Goal: Answer question/provide support

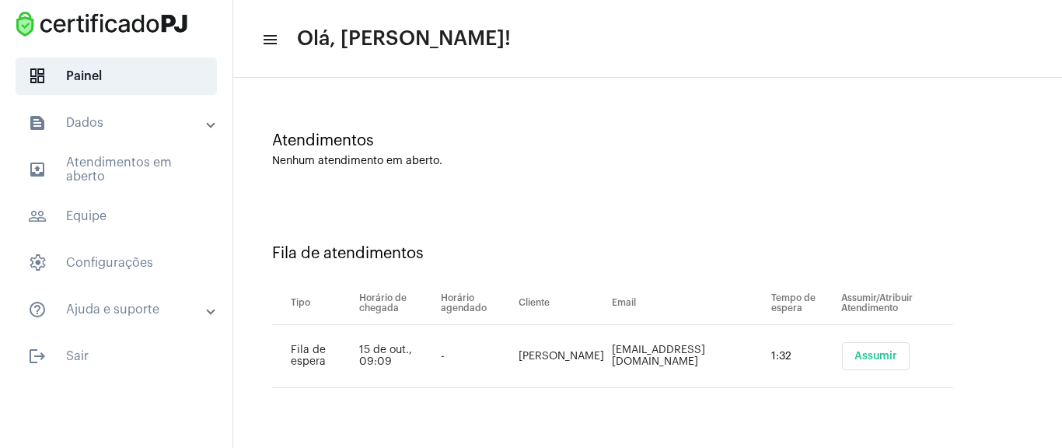
click at [879, 349] on button "Assumir" at bounding box center [876, 356] width 68 height 28
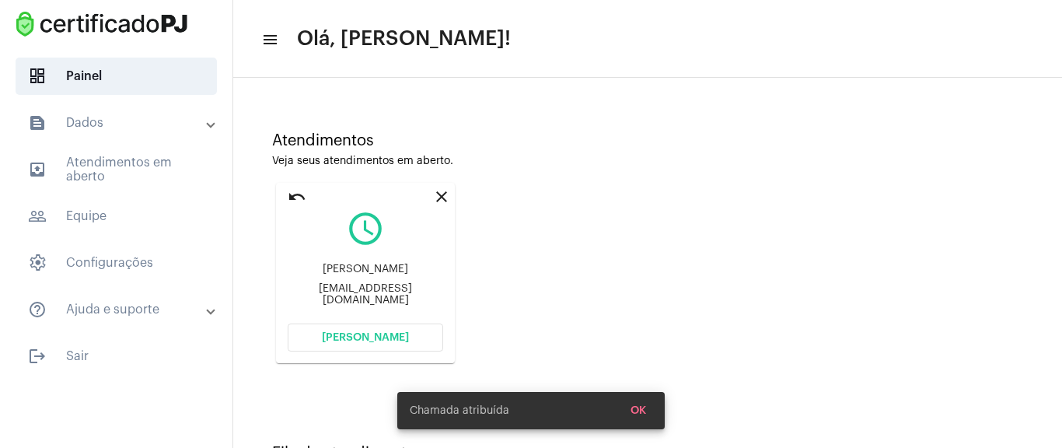
click at [397, 345] on button "[PERSON_NAME]" at bounding box center [366, 338] width 156 height 28
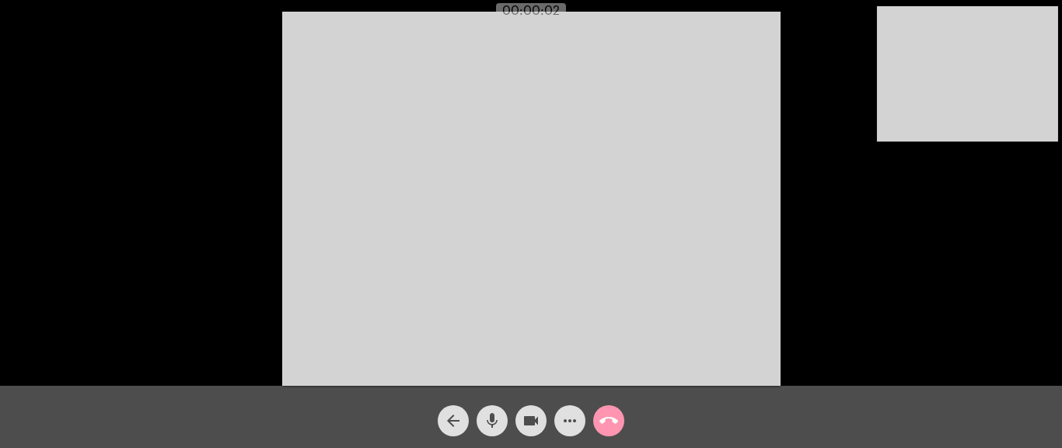
click at [572, 364] on span "more_horiz" at bounding box center [570, 420] width 19 height 31
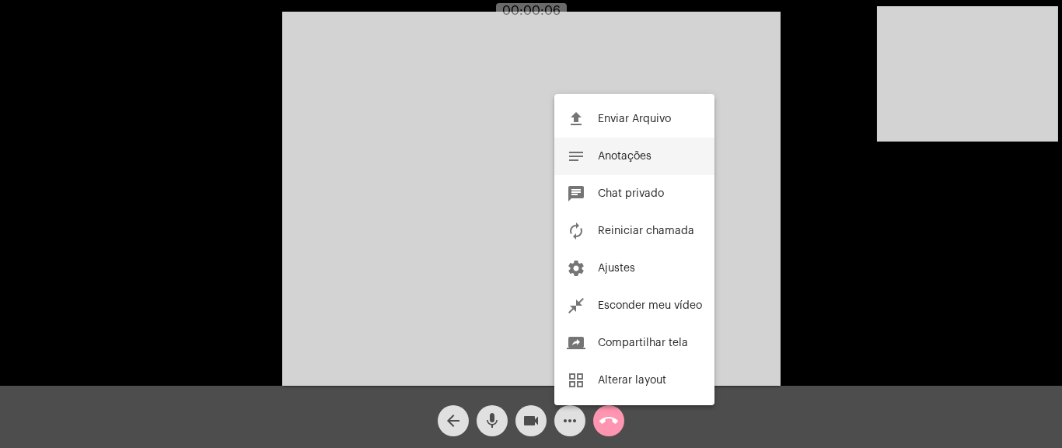
click at [624, 163] on button "notes Anotações" at bounding box center [635, 156] width 160 height 37
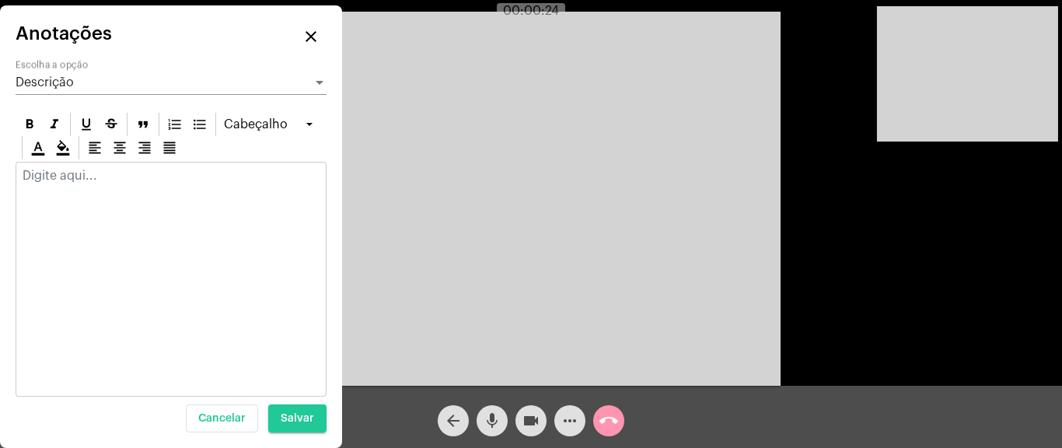
click at [30, 243] on div at bounding box center [171, 279] width 311 height 235
click at [66, 183] on div at bounding box center [171, 180] width 310 height 34
drag, startPoint x: 315, startPoint y: 32, endPoint x: 177, endPoint y: 1, distance: 141.1
click at [314, 32] on mat-icon "close" at bounding box center [311, 36] width 19 height 19
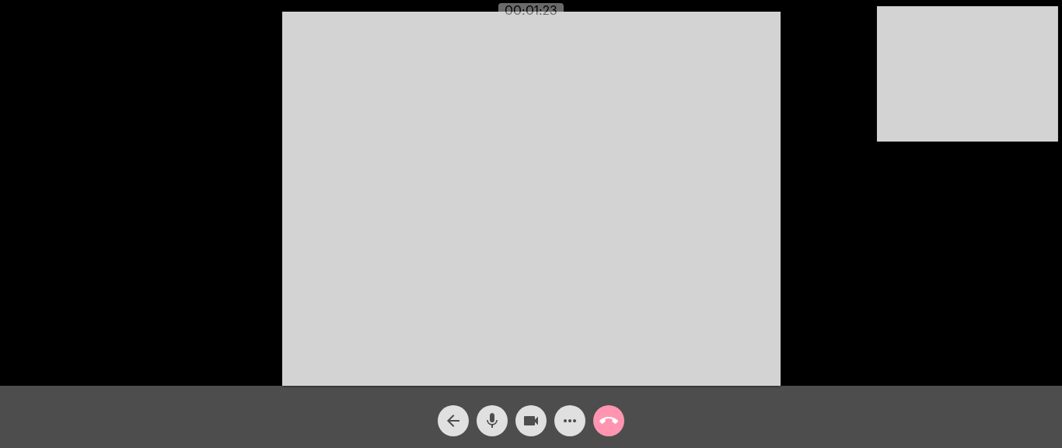
click at [557, 364] on button "more_horiz" at bounding box center [570, 420] width 31 height 31
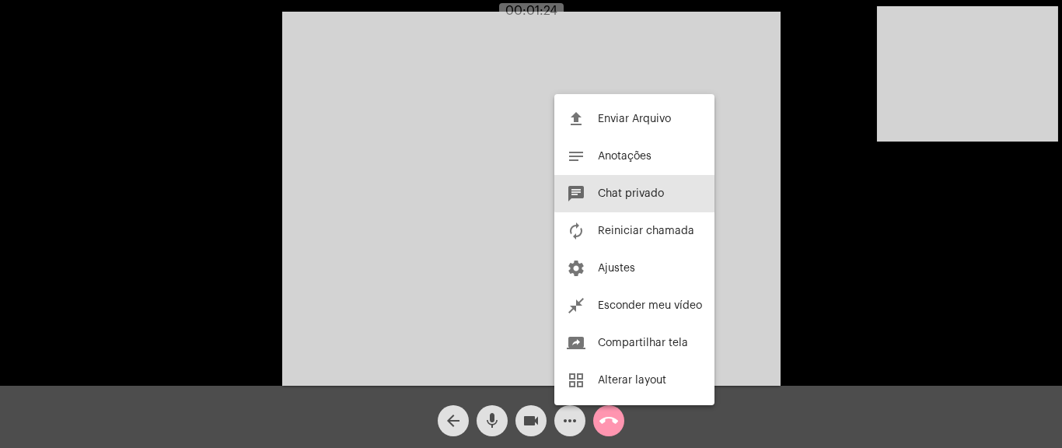
drag, startPoint x: 638, startPoint y: 191, endPoint x: 663, endPoint y: 221, distance: 38.6
click at [639, 191] on span "Chat privado" at bounding box center [631, 193] width 66 height 11
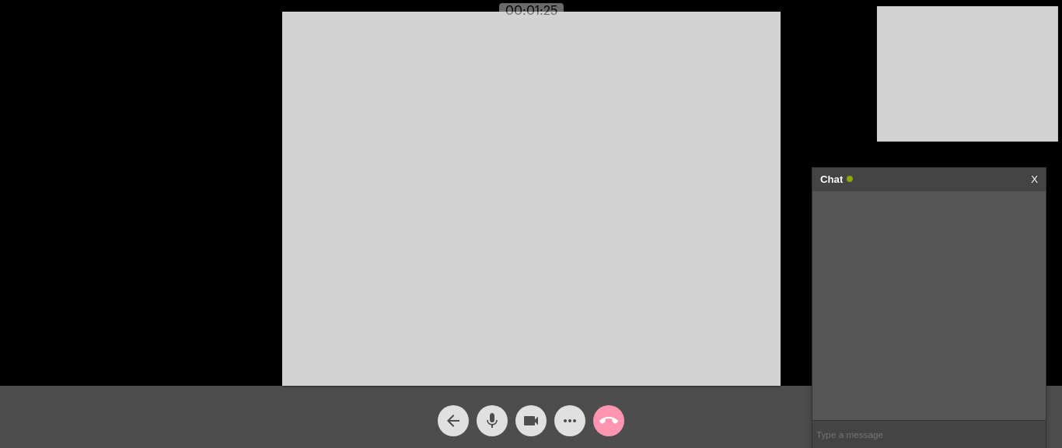
click at [846, 364] on input "text" at bounding box center [929, 434] width 233 height 27
paste input "[URL][DOMAIN_NAME]"
type input "[URL][DOMAIN_NAME]"
click at [598, 364] on button "call_end" at bounding box center [608, 420] width 31 height 31
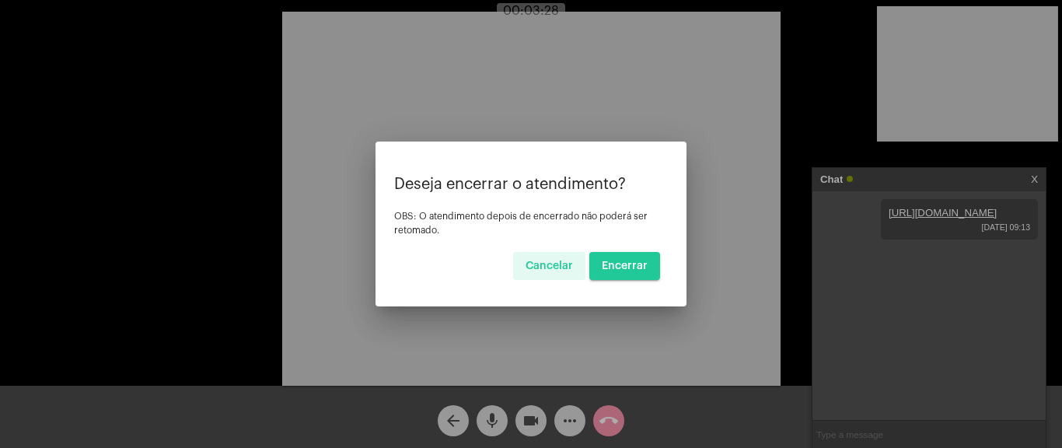
click at [636, 271] on button "Encerrar" at bounding box center [625, 266] width 71 height 28
